Goal: Transaction & Acquisition: Purchase product/service

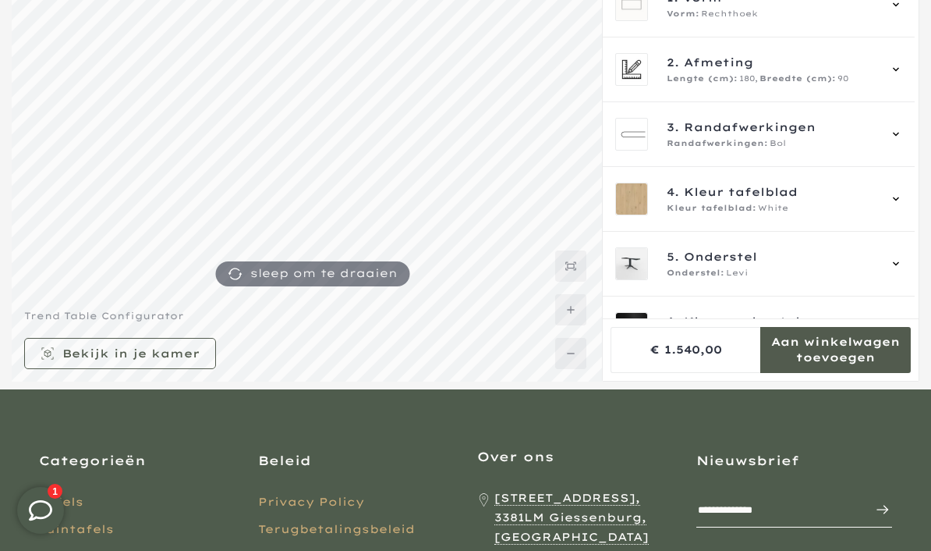
scroll to position [140, 0]
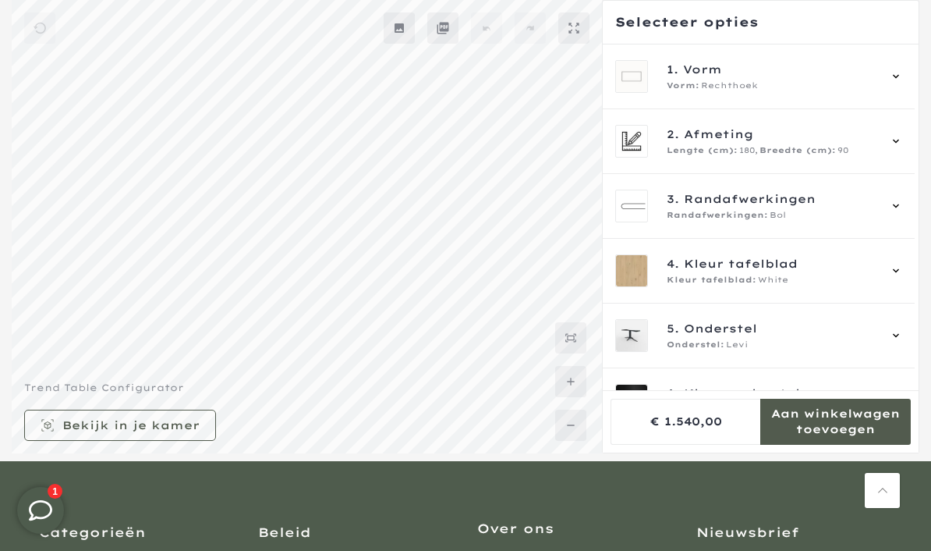
click at [912, 75] on div "1. Vorm Vorm: [GEOGRAPHIC_DATA]" at bounding box center [759, 76] width 312 height 65
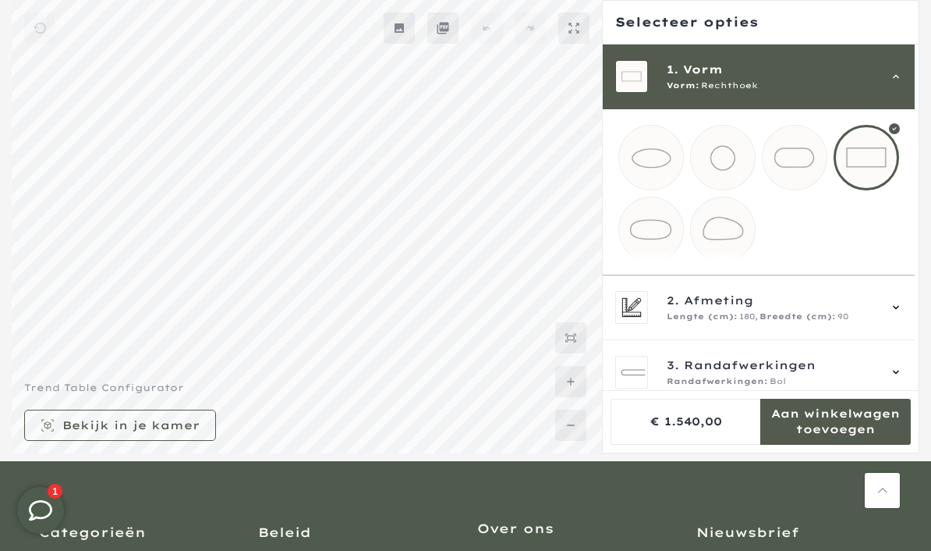
click at [902, 313] on icon at bounding box center [896, 307] width 12 height 12
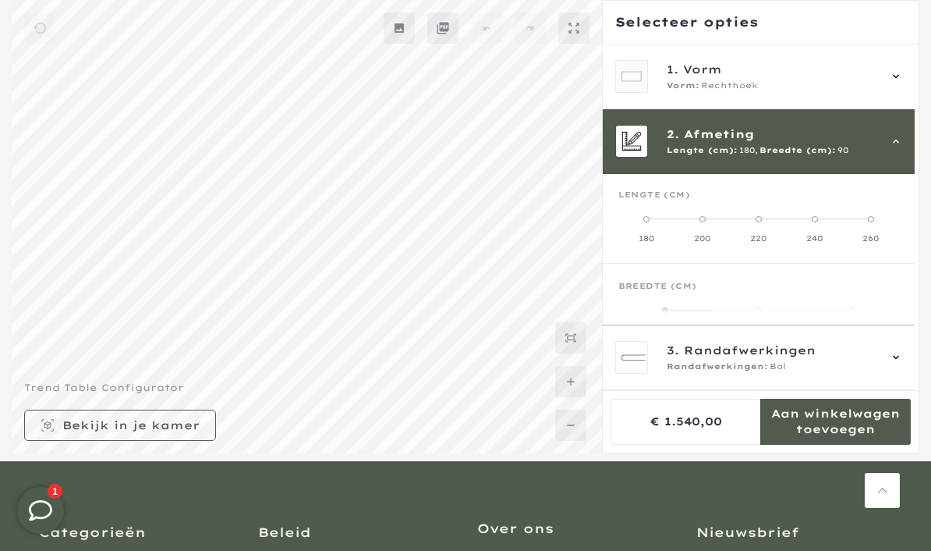
scroll to position [0, 0]
click at [915, 69] on div "1. Vorm Vorm: [GEOGRAPHIC_DATA]" at bounding box center [759, 76] width 312 height 65
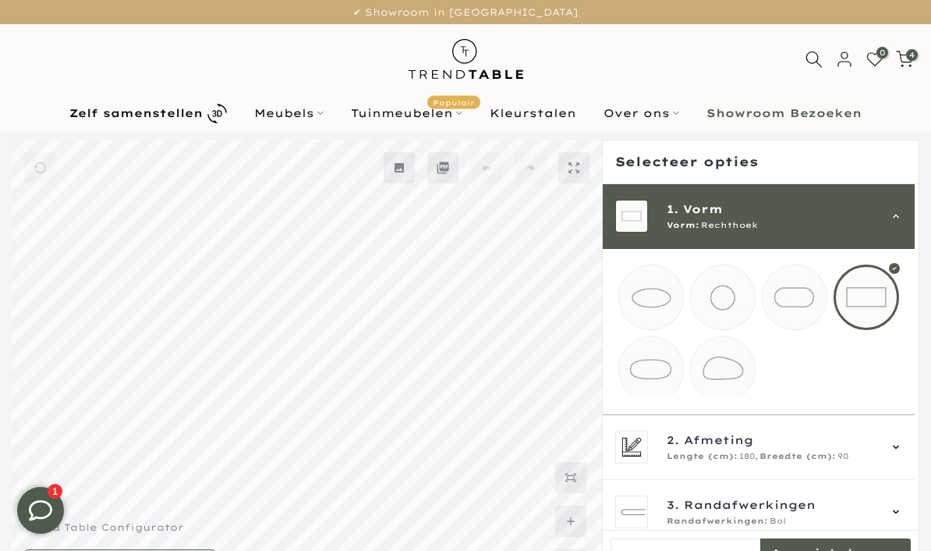
click at [147, 113] on b "Zelf samenstellen" at bounding box center [135, 113] width 133 height 11
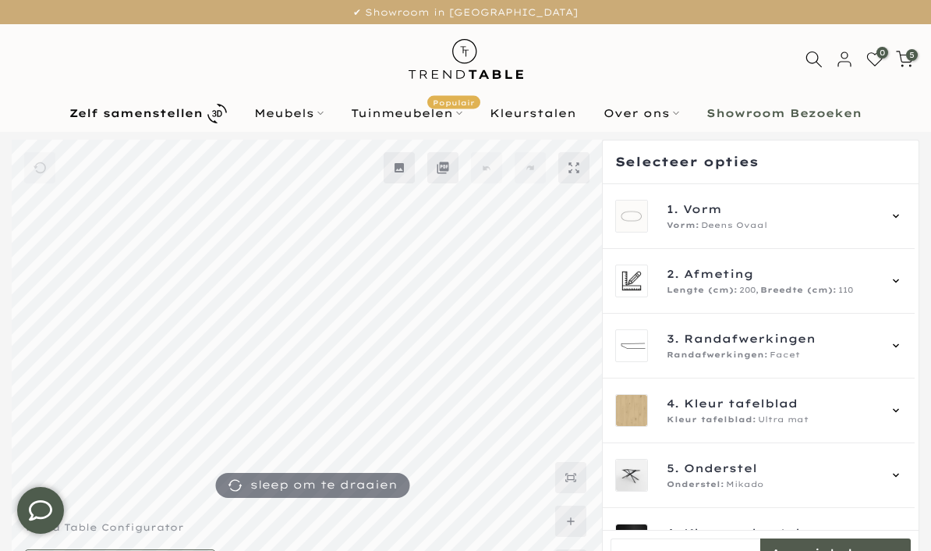
click at [902, 209] on div "1. Vorm Vorm: Deens Ovaal" at bounding box center [758, 216] width 287 height 33
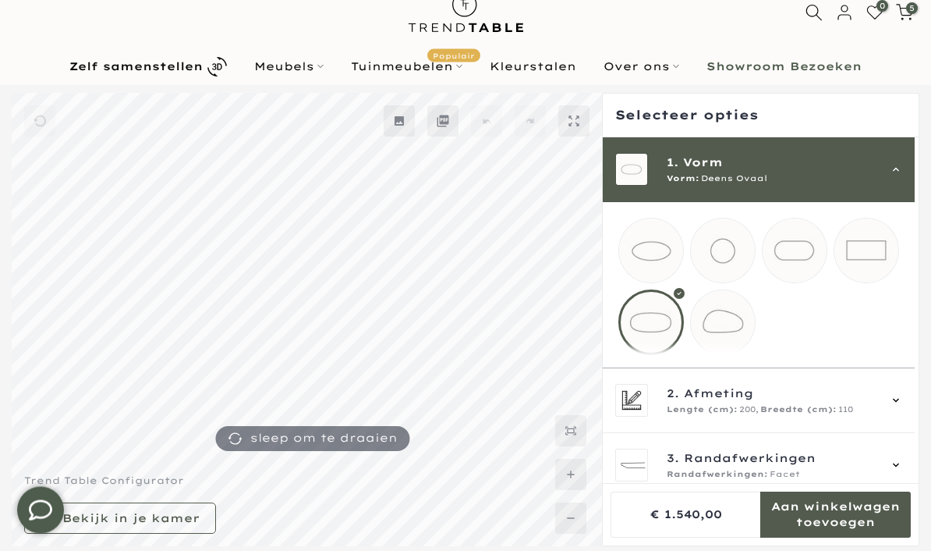
scroll to position [47, 0]
click at [912, 413] on div "2. Afmeting Lengte (cm): 200, Breedte (cm): 110" at bounding box center [759, 400] width 312 height 65
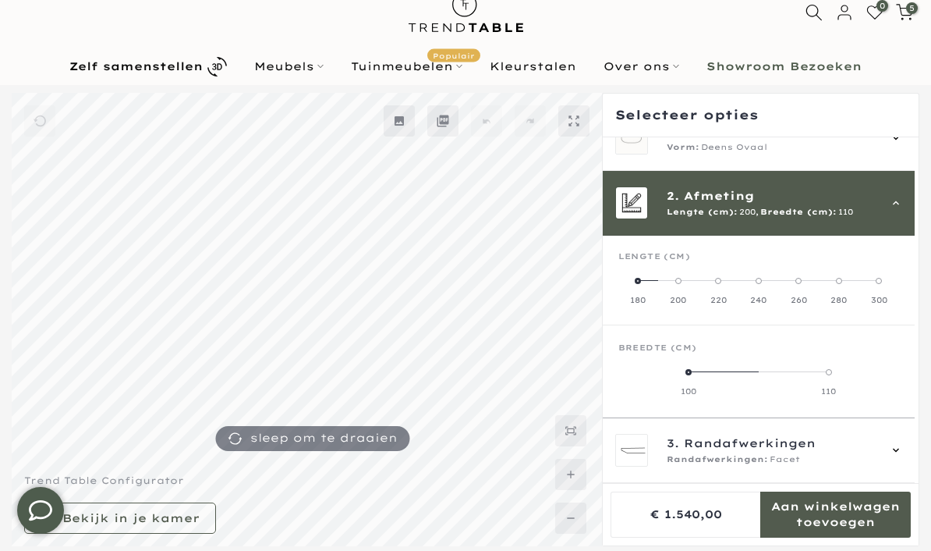
scroll to position [65, 0]
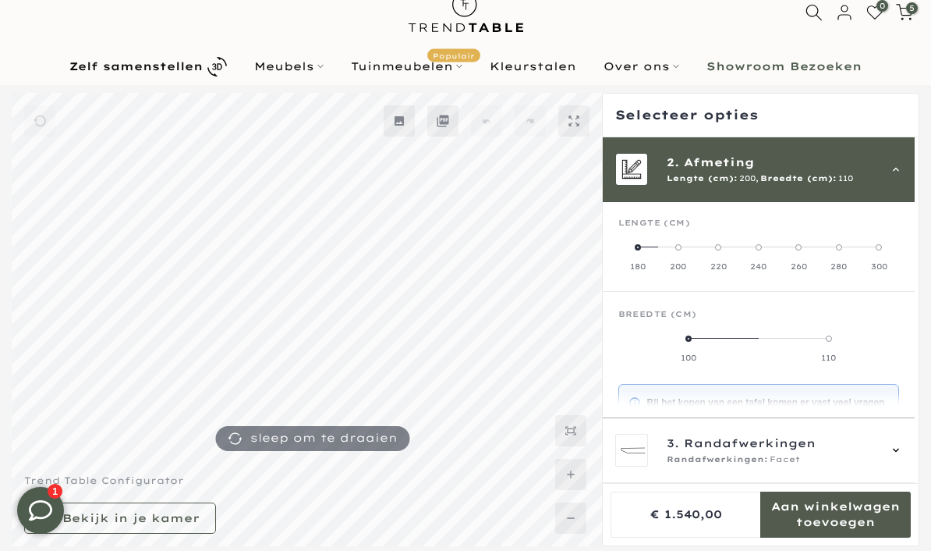
click at [639, 246] on span at bounding box center [638, 247] width 6 height 6
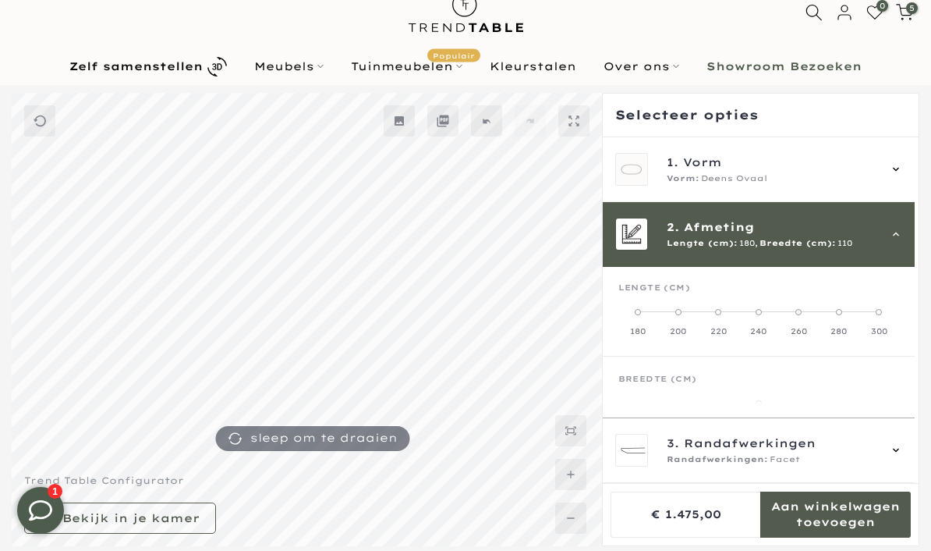
click at [840, 315] on label "280" at bounding box center [839, 321] width 40 height 31
click at [902, 165] on icon at bounding box center [896, 169] width 12 height 12
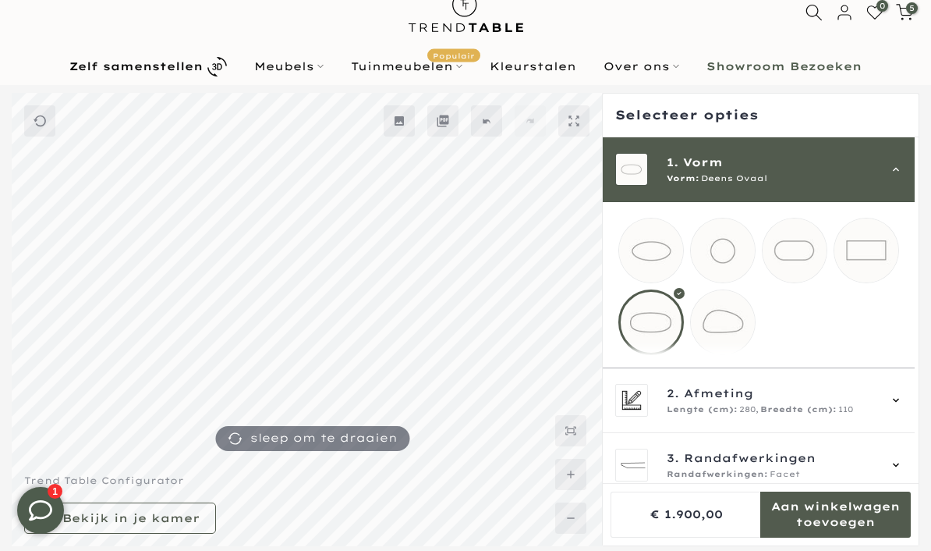
click at [874, 251] on mmq-loader at bounding box center [866, 250] width 64 height 64
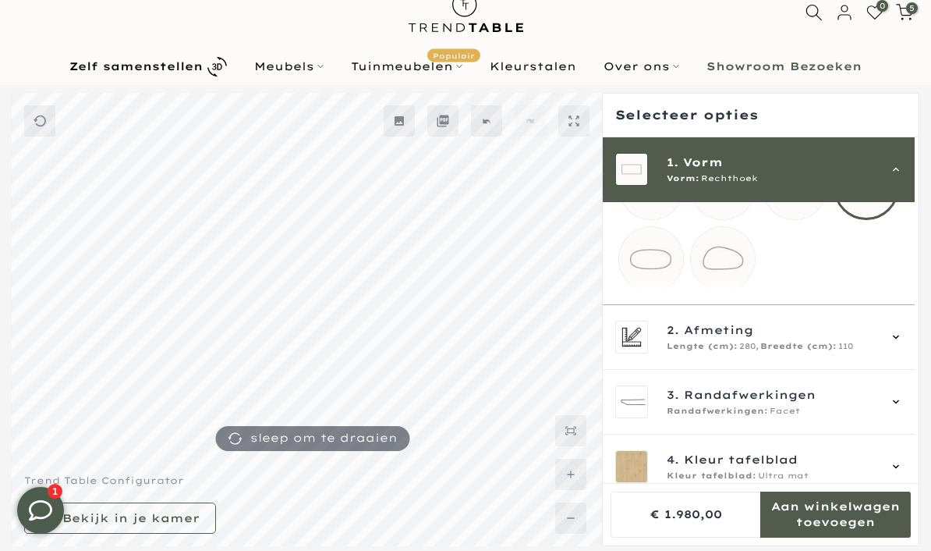
scroll to position [64, 0]
click at [912, 345] on div "2. Afmeting Lengte (cm): 280, Breedte (cm): 110" at bounding box center [759, 336] width 312 height 65
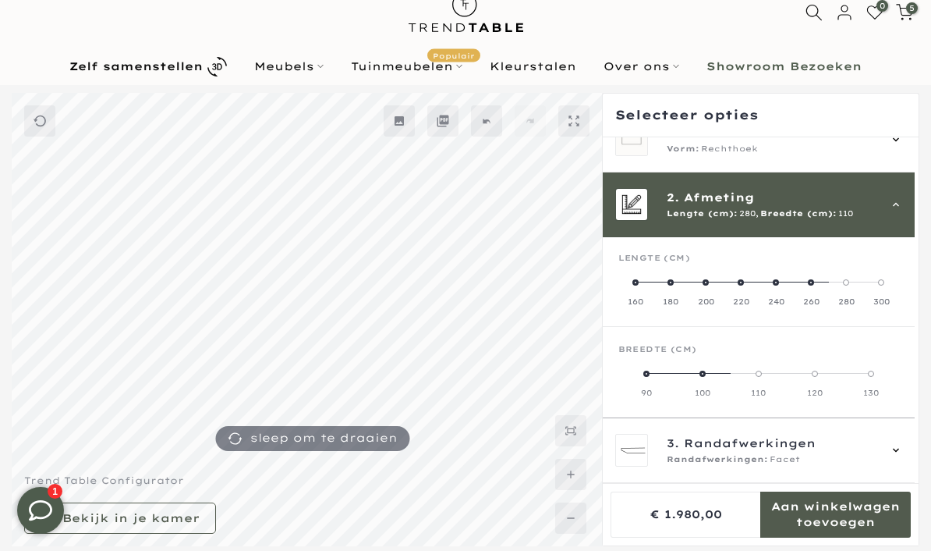
scroll to position [65, 0]
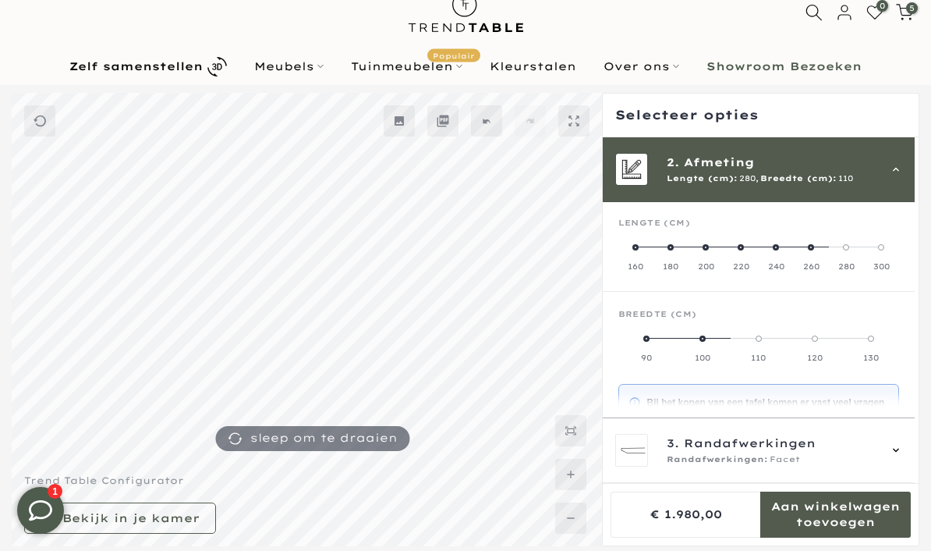
click at [638, 248] on span at bounding box center [635, 247] width 6 height 6
click at [835, 331] on div "Breedte (cm)" at bounding box center [758, 320] width 281 height 23
click at [834, 342] on label "90" at bounding box center [829, 347] width 140 height 31
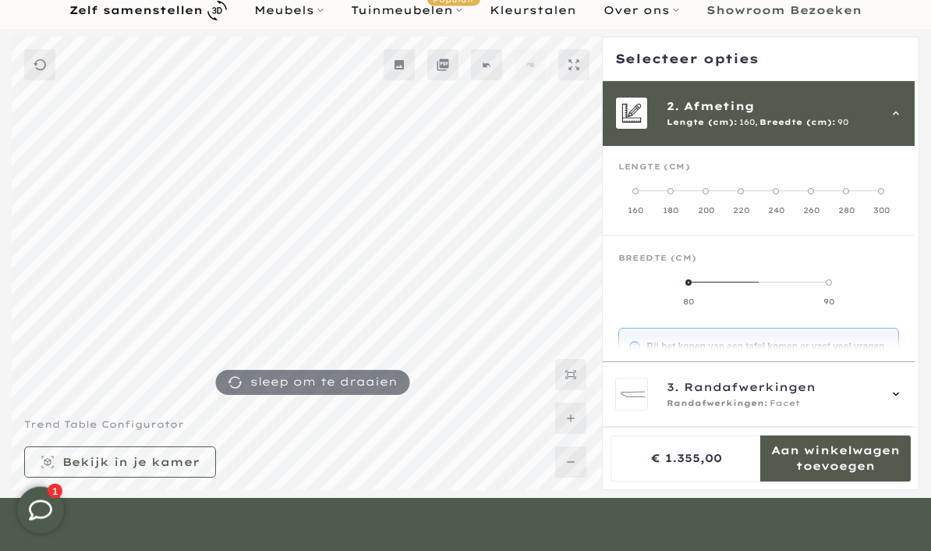
scroll to position [104, 0]
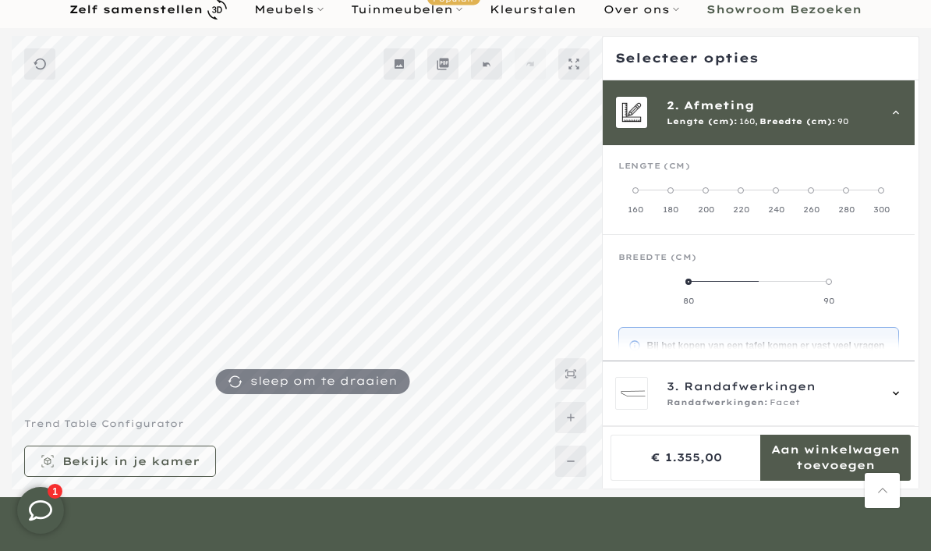
click at [902, 399] on icon at bounding box center [896, 393] width 12 height 12
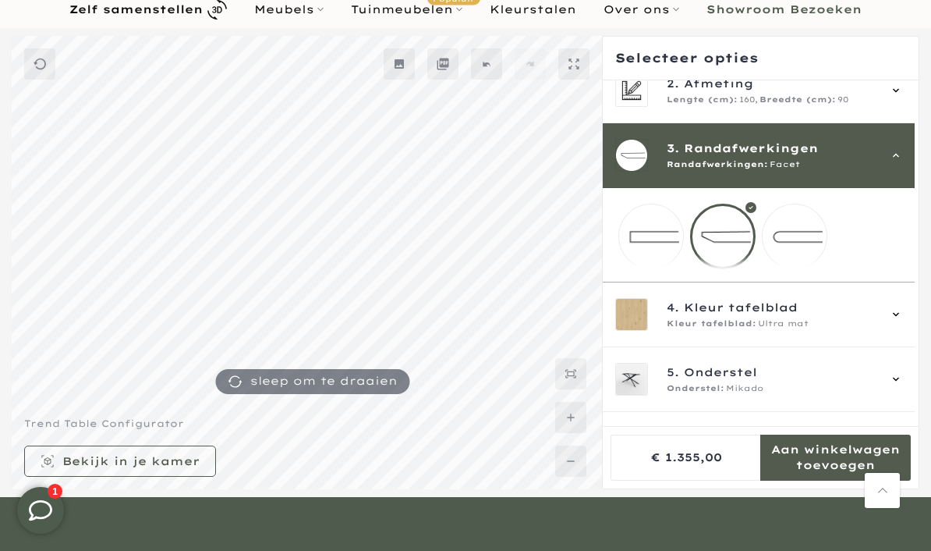
scroll to position [88, 0]
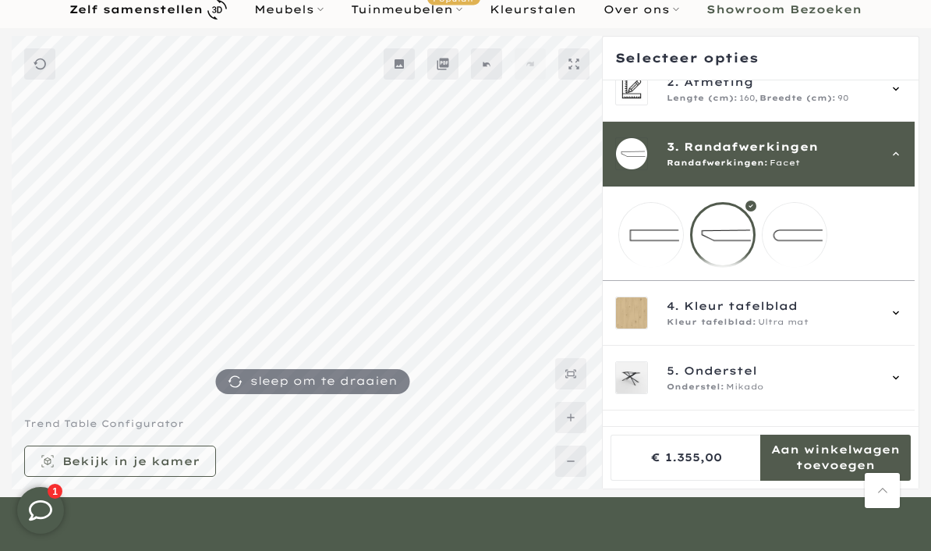
click at [800, 241] on mmq-loader at bounding box center [795, 235] width 64 height 64
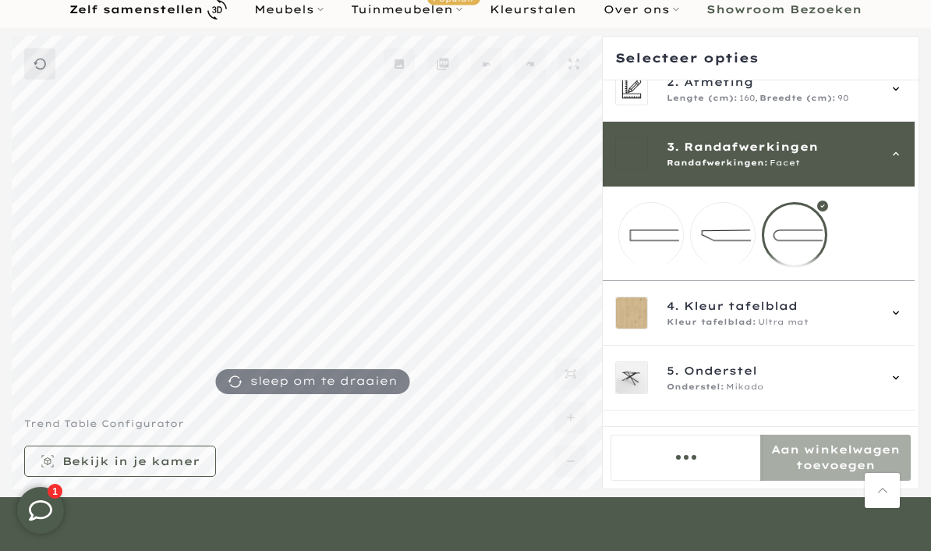
scroll to position [168, 0]
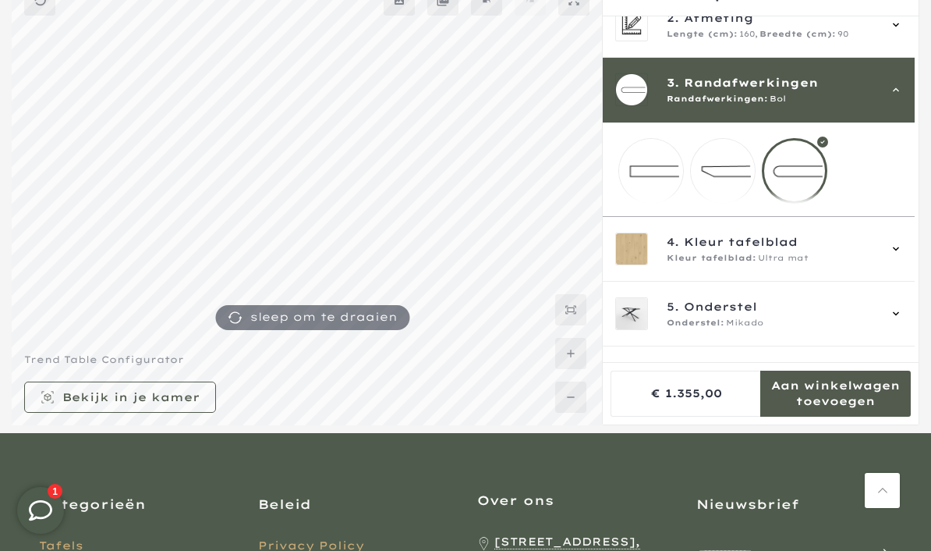
click at [902, 255] on icon at bounding box center [896, 249] width 12 height 12
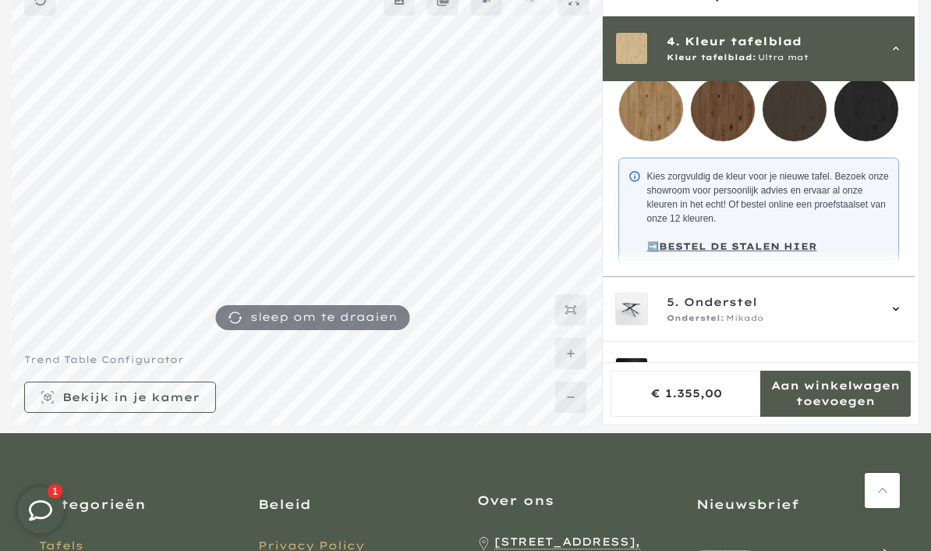
scroll to position [381, 0]
click at [911, 323] on div "5. Onderstel Onderstel: Mikado" at bounding box center [759, 310] width 312 height 65
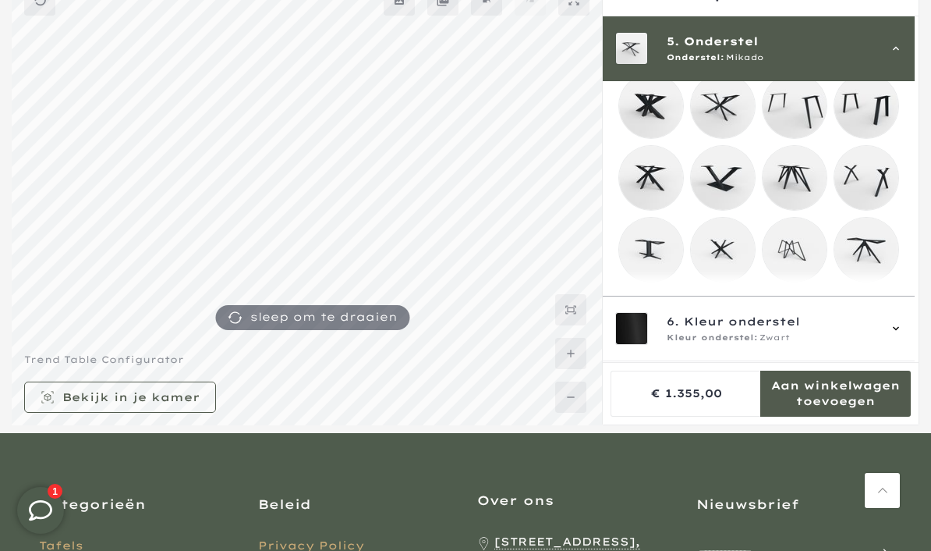
scroll to position [354, 0]
click at [902, 335] on icon at bounding box center [896, 329] width 12 height 12
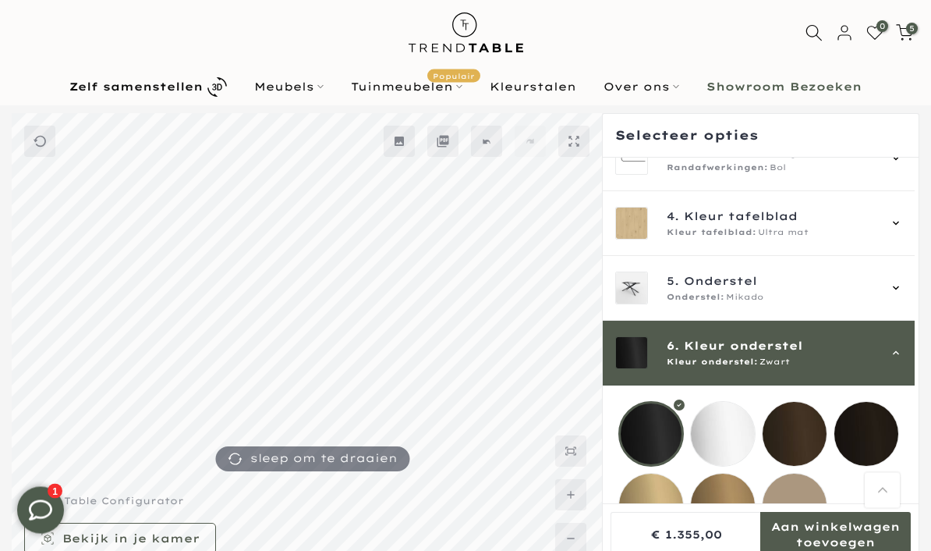
scroll to position [0, 0]
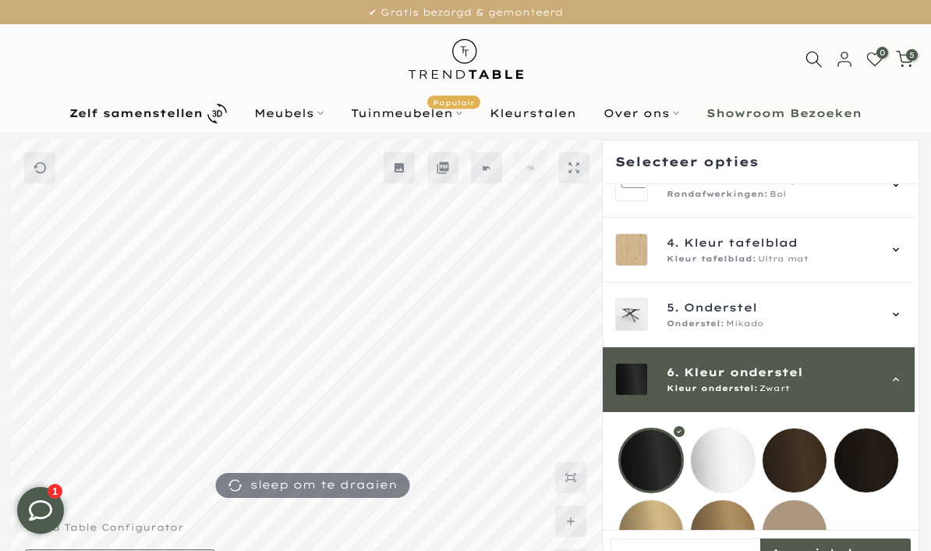
click at [742, 314] on span "Onderstel" at bounding box center [720, 307] width 73 height 17
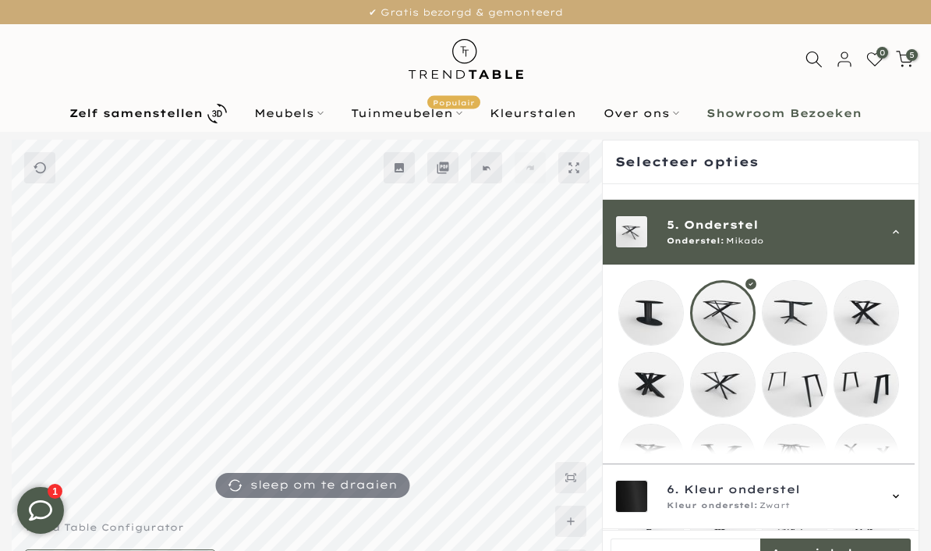
scroll to position [259, 0]
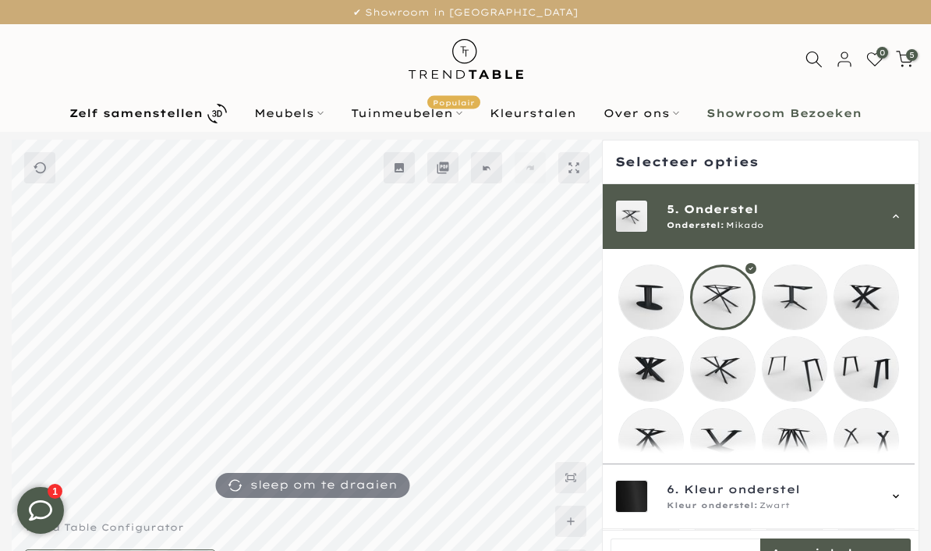
click at [801, 295] on mmq-loader at bounding box center [795, 297] width 64 height 64
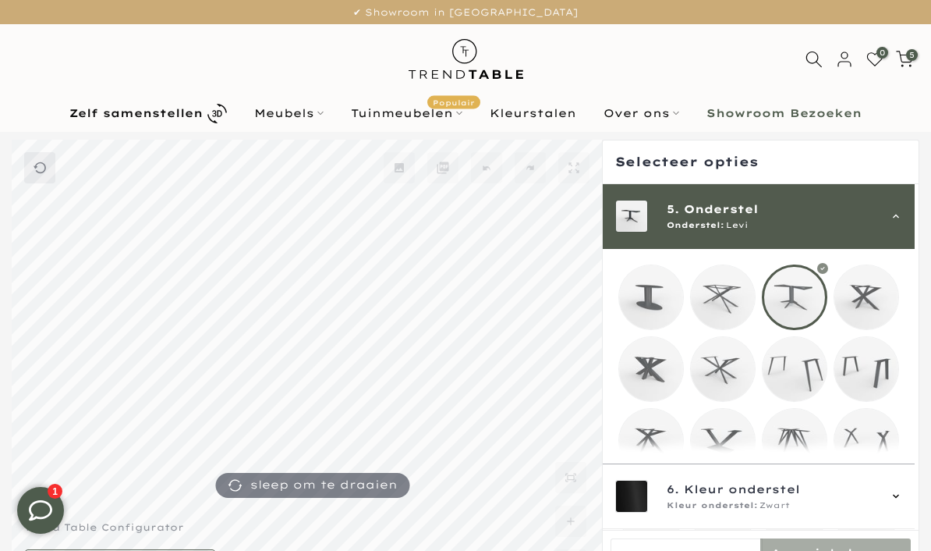
scroll to position [64, 0]
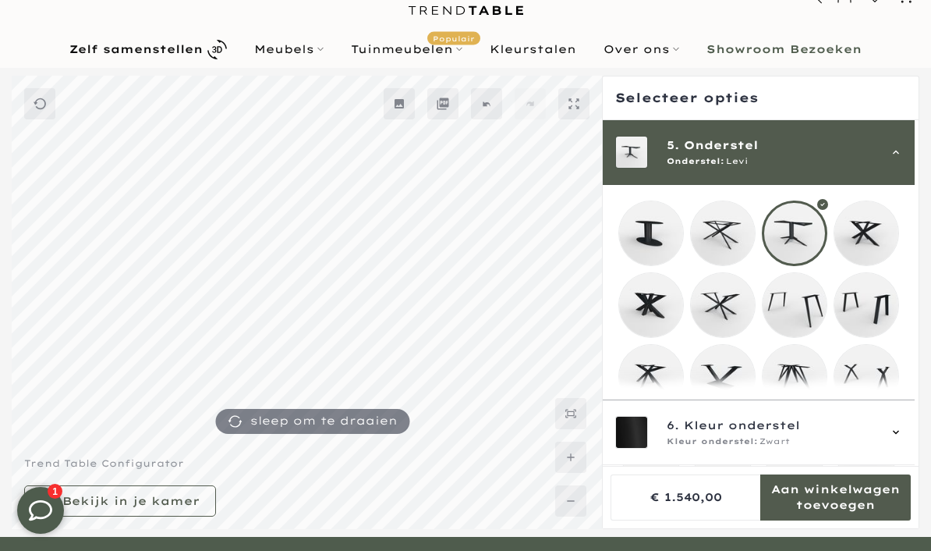
click at [871, 226] on mmq-loader at bounding box center [866, 233] width 64 height 64
click at [730, 310] on mmq-loader at bounding box center [723, 305] width 64 height 64
click at [651, 383] on mmq-loader at bounding box center [651, 377] width 64 height 64
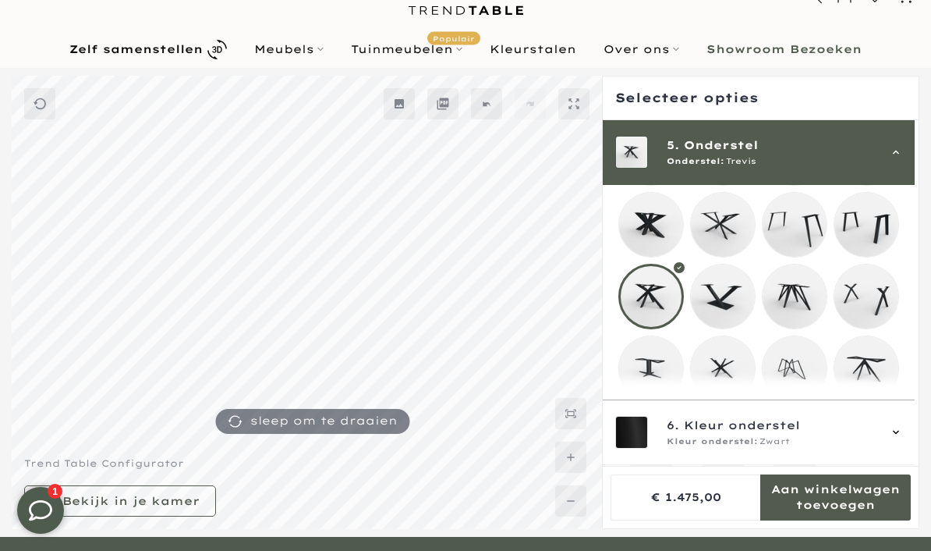
scroll to position [341, 0]
click at [798, 298] on mmq-loader at bounding box center [795, 295] width 64 height 64
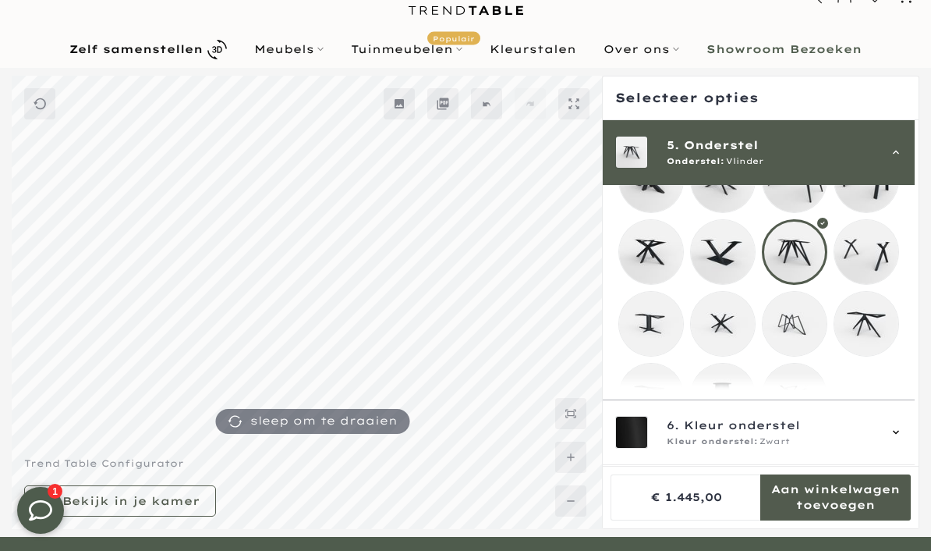
scroll to position [383, 0]
click at [652, 338] on mmq-loader at bounding box center [651, 324] width 64 height 64
click at [724, 333] on mmq-loader at bounding box center [723, 324] width 64 height 64
click at [880, 334] on mmq-loader at bounding box center [866, 324] width 64 height 64
click at [654, 406] on mmq-loader at bounding box center [651, 396] width 64 height 64
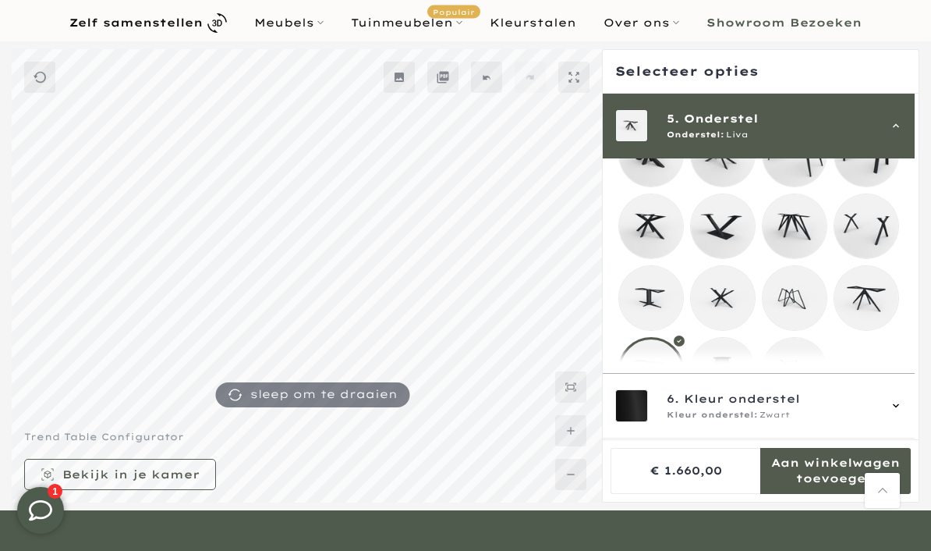
scroll to position [62, 0]
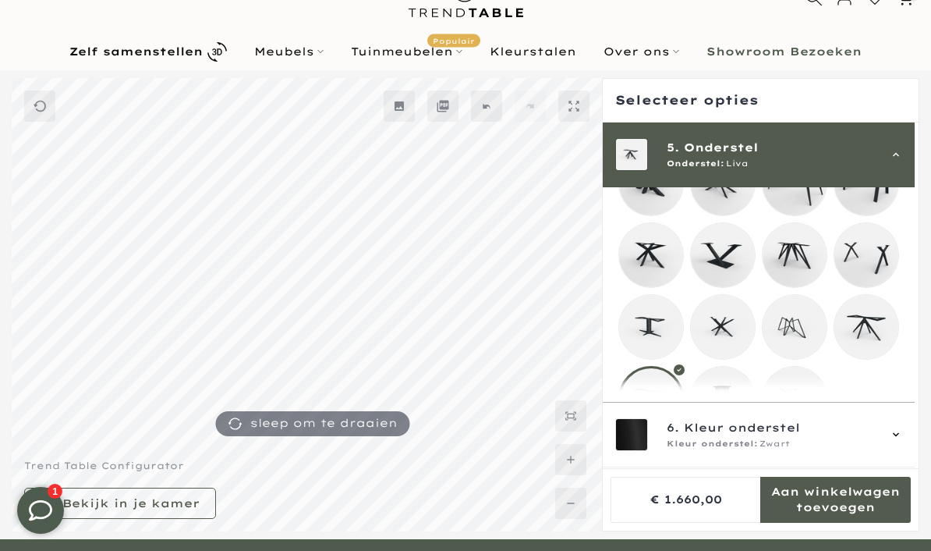
click at [799, 412] on mmq-loader at bounding box center [795, 399] width 64 height 64
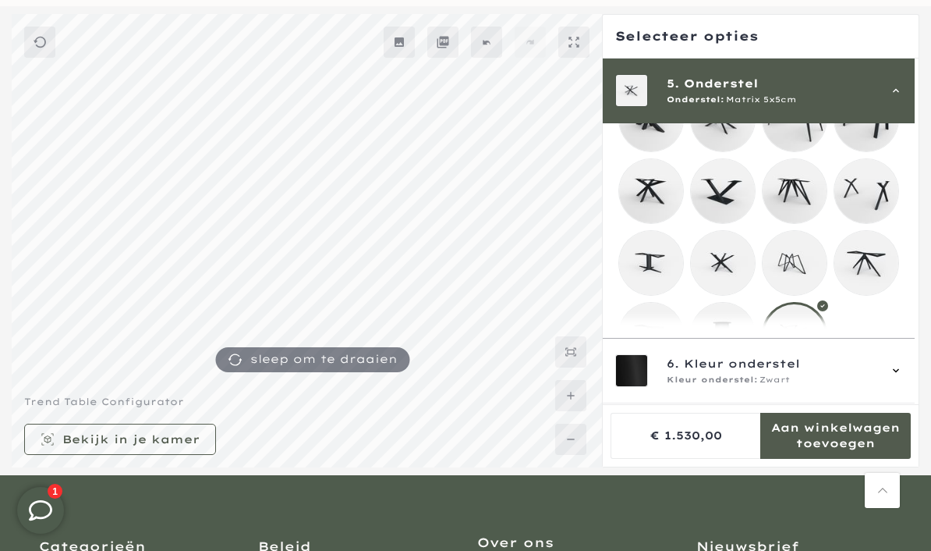
click at [889, 342] on div at bounding box center [758, 191] width 281 height 353
click at [807, 351] on div at bounding box center [795, 335] width 66 height 66
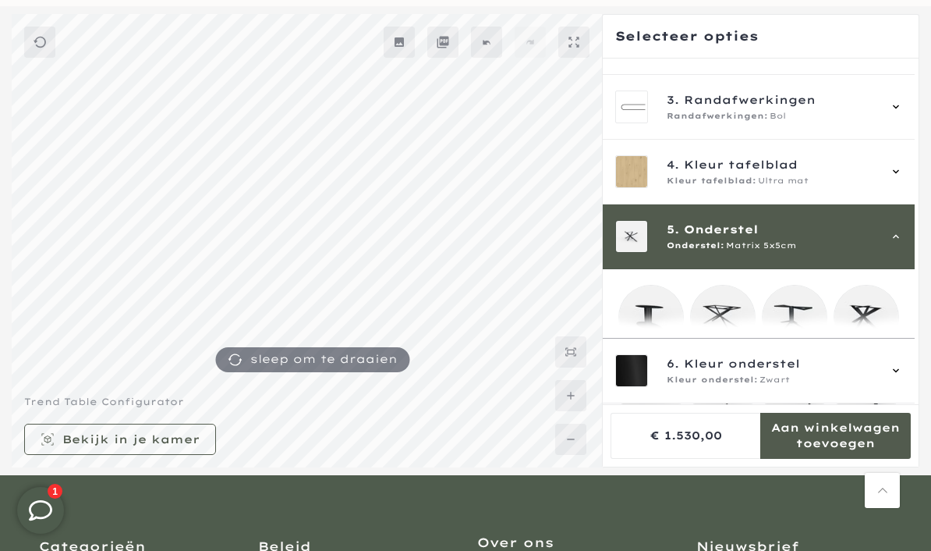
scroll to position [122, 0]
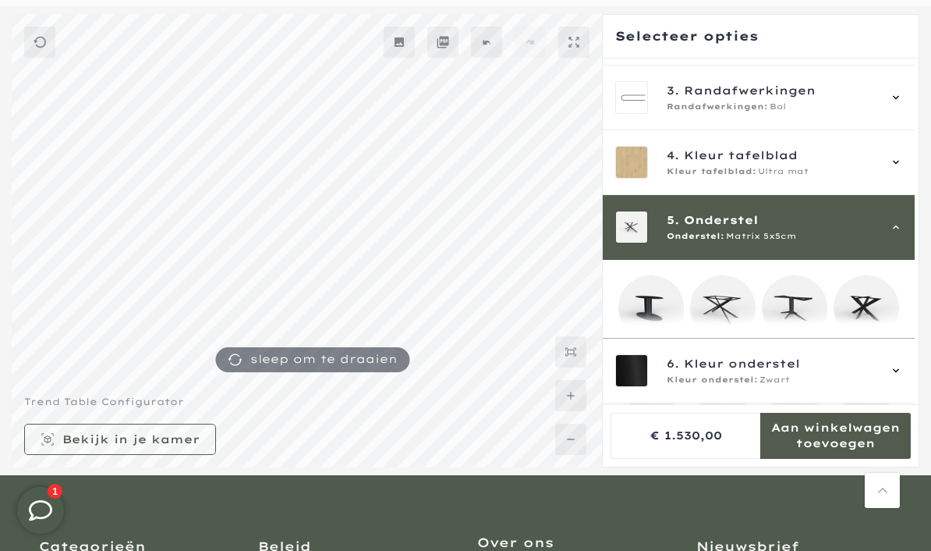
click at [805, 308] on mmq-loader at bounding box center [795, 308] width 64 height 64
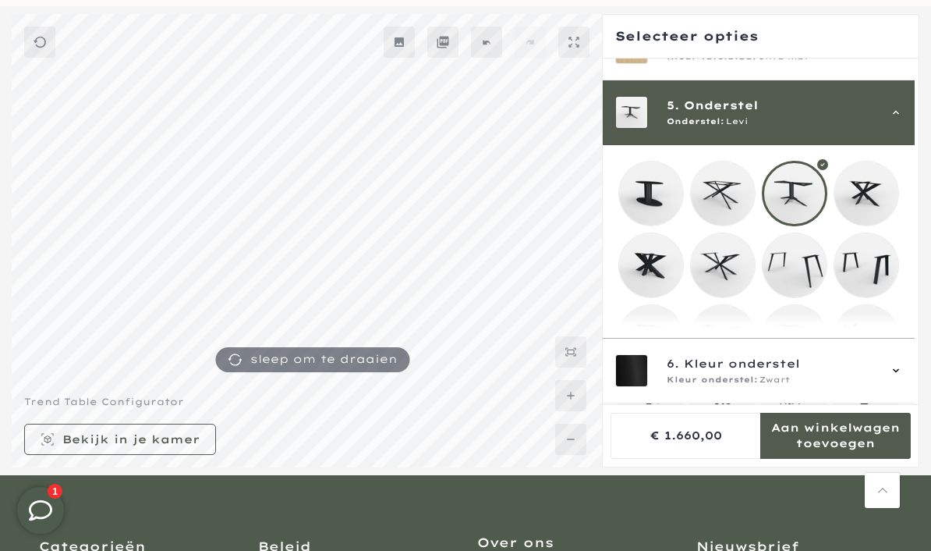
scroll to position [239, 0]
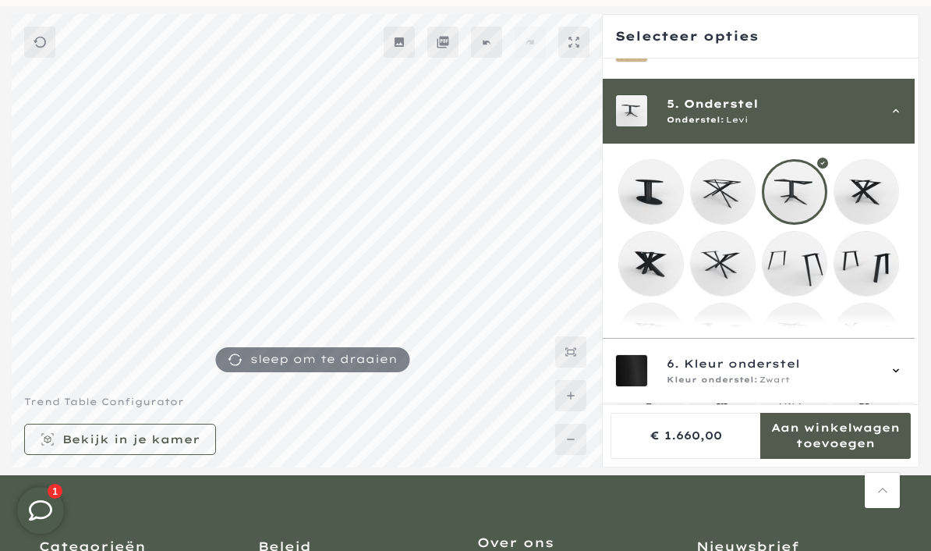
click at [725, 267] on mmq-loader at bounding box center [723, 264] width 64 height 64
click at [870, 201] on mmq-loader at bounding box center [866, 192] width 64 height 64
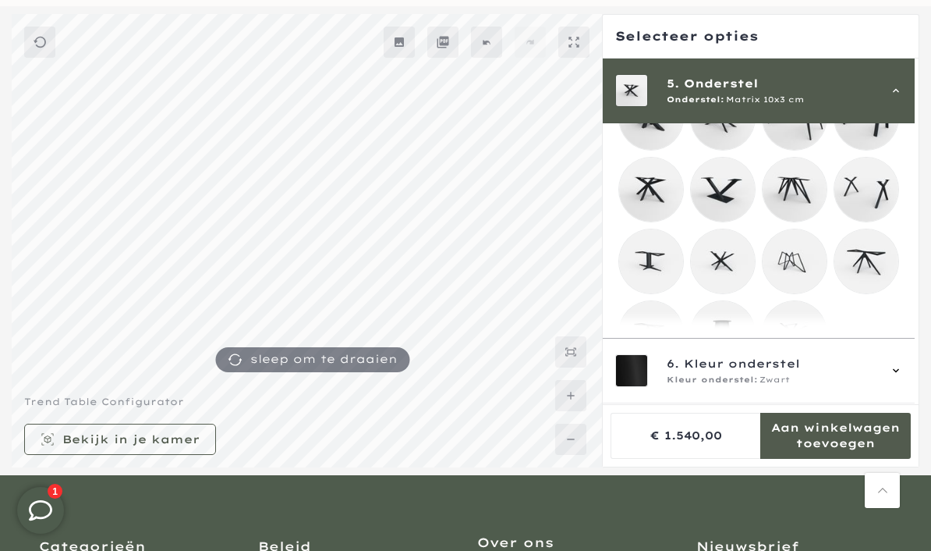
scroll to position [383, 0]
click at [798, 341] on mmq-loader at bounding box center [795, 335] width 64 height 64
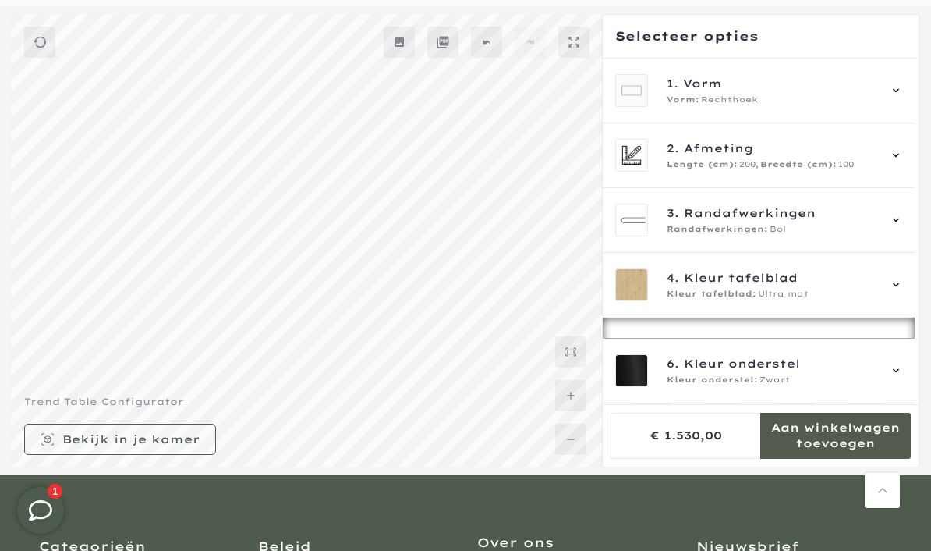
click at [910, 282] on div "4. Kleur tafelblad Kleur tafelblad: Ultra mat" at bounding box center [759, 285] width 312 height 65
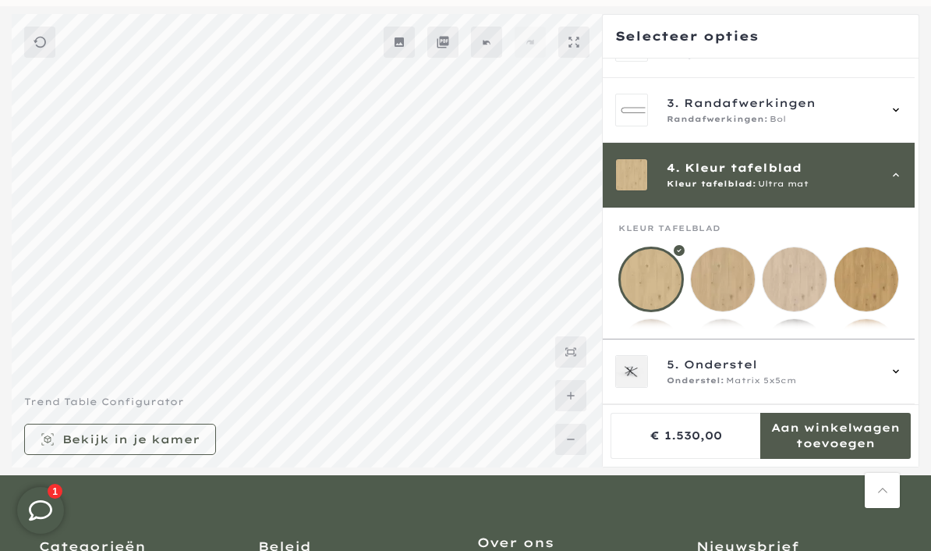
scroll to position [194, 0]
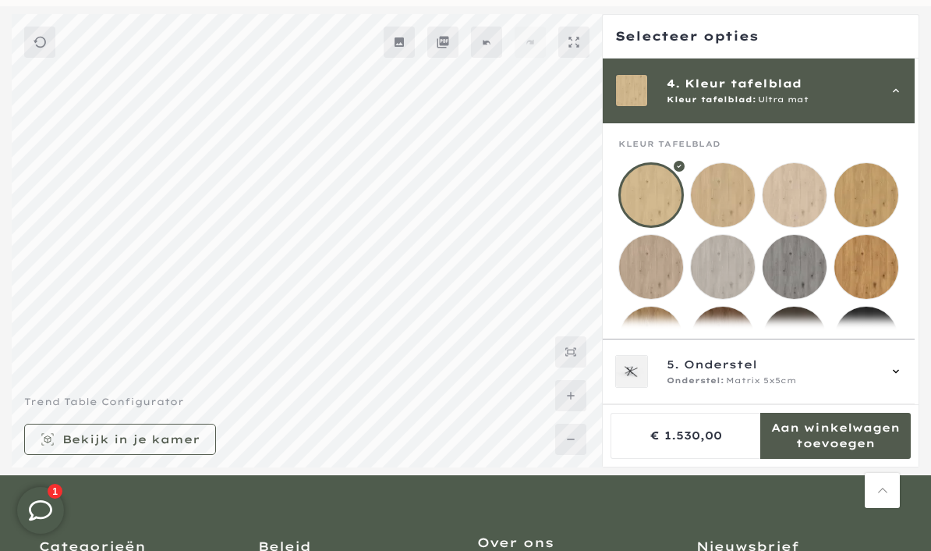
click at [724, 345] on mmq-loader at bounding box center [723, 338] width 64 height 64
click at [647, 350] on mmq-loader at bounding box center [651, 338] width 64 height 64
click at [797, 269] on mmq-loader at bounding box center [795, 267] width 64 height 64
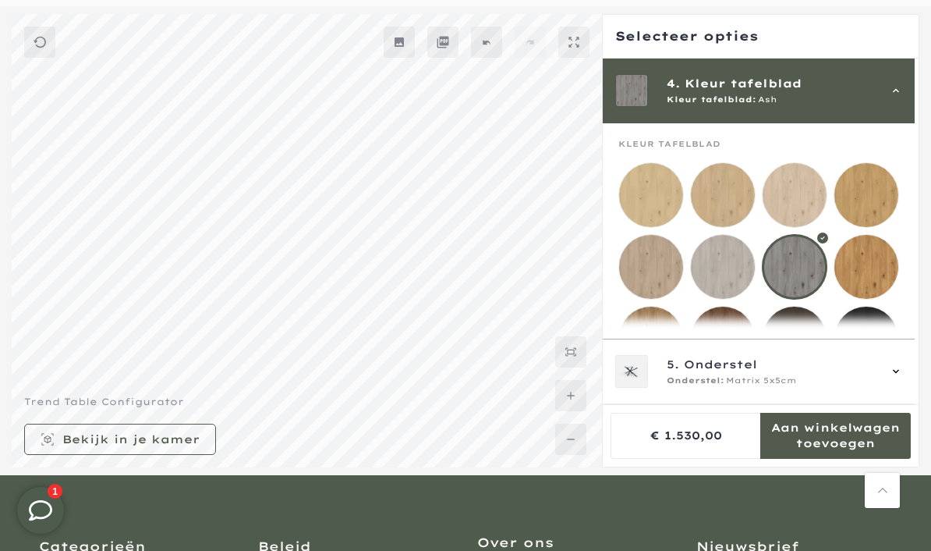
click at [728, 281] on mmq-loader at bounding box center [723, 267] width 64 height 64
click at [653, 271] on mmq-loader at bounding box center [651, 267] width 64 height 64
click at [651, 343] on mmq-loader at bounding box center [651, 338] width 64 height 64
click at [877, 265] on mmq-loader at bounding box center [866, 267] width 64 height 64
click at [646, 267] on mmq-loader at bounding box center [651, 267] width 64 height 64
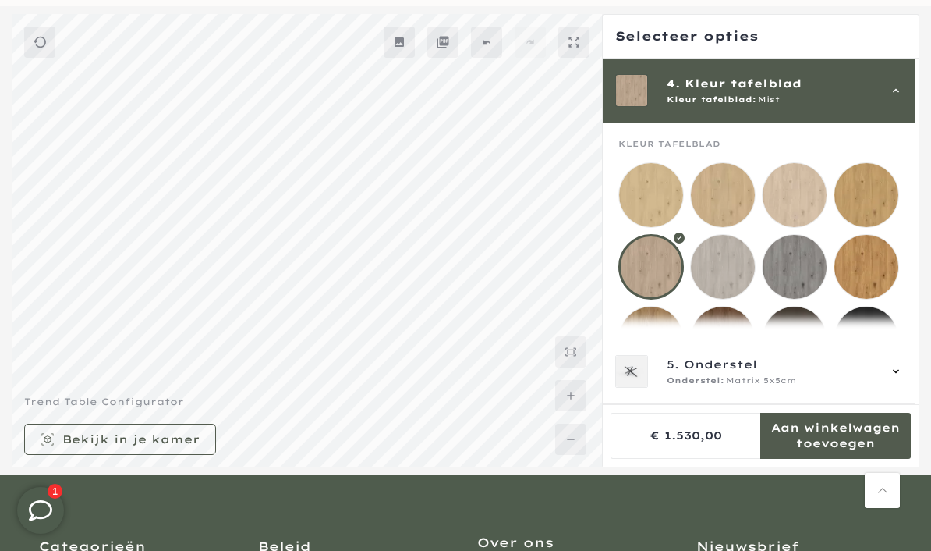
click at [725, 187] on mmq-loader at bounding box center [723, 195] width 64 height 64
click at [640, 189] on mmq-loader at bounding box center [651, 195] width 64 height 64
click at [717, 191] on mmq-loader at bounding box center [723, 195] width 64 height 64
click at [880, 189] on mmq-loader at bounding box center [866, 195] width 64 height 64
